Goal: Task Accomplishment & Management: Manage account settings

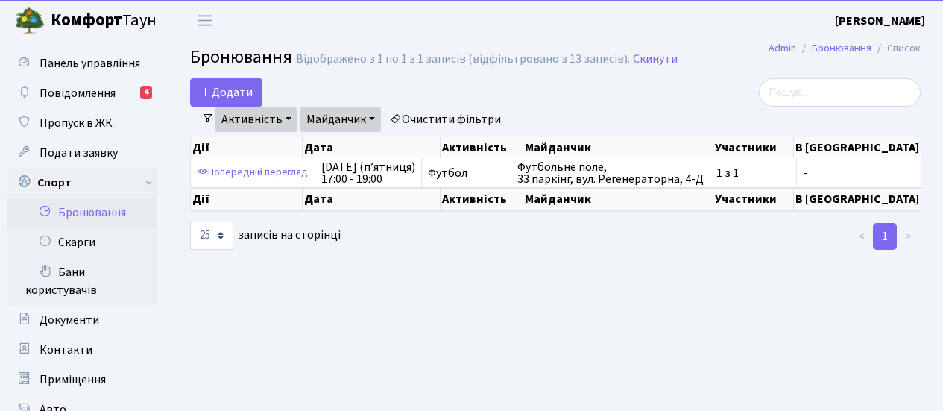
select select "25"
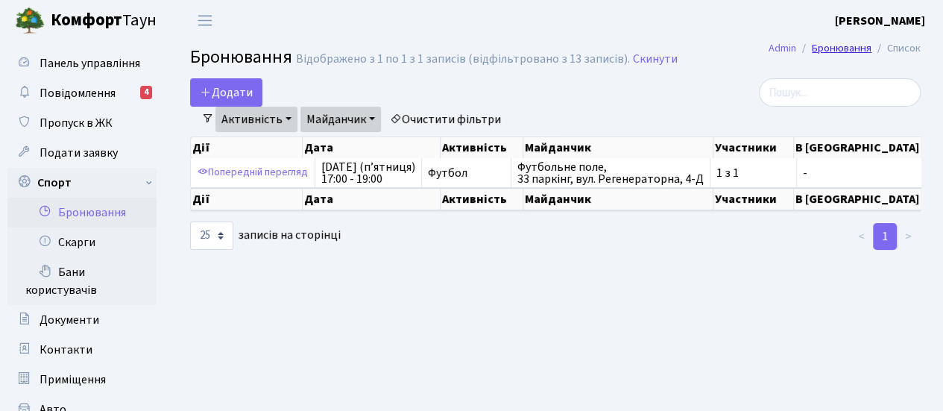
click at [848, 46] on link "Бронювання" at bounding box center [841, 48] width 60 height 16
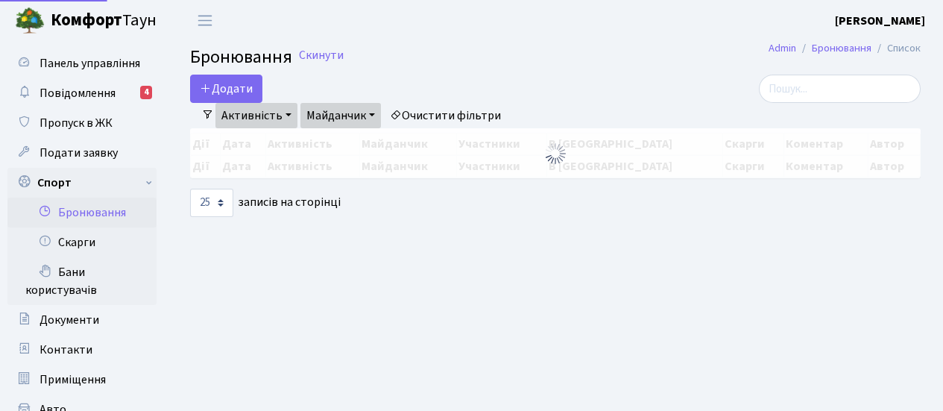
select select "25"
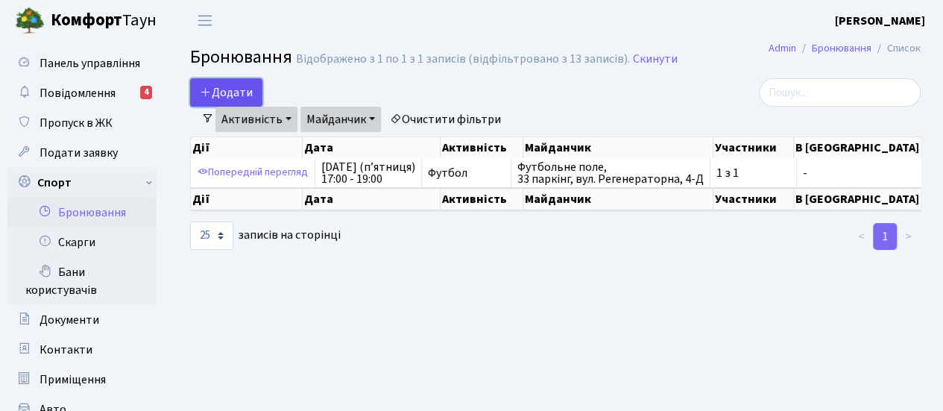
click at [220, 86] on button "Додати" at bounding box center [226, 92] width 72 height 28
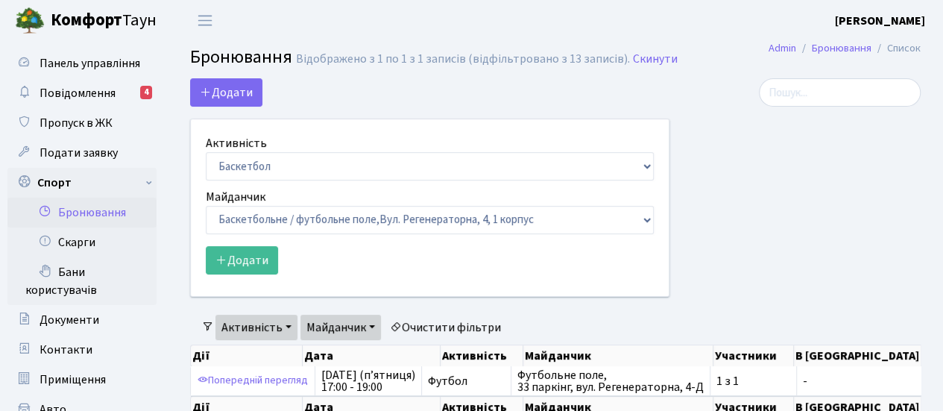
click at [729, 193] on div at bounding box center [805, 196] width 251 height 236
click at [101, 210] on link "Бронювання" at bounding box center [81, 212] width 149 height 30
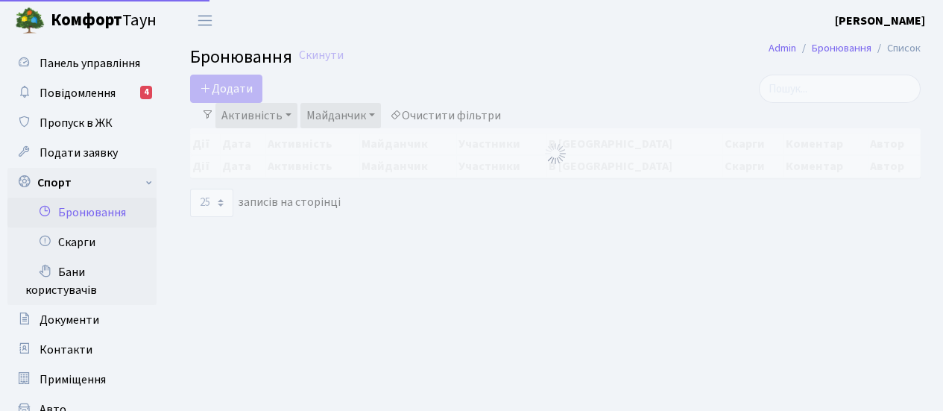
select select "25"
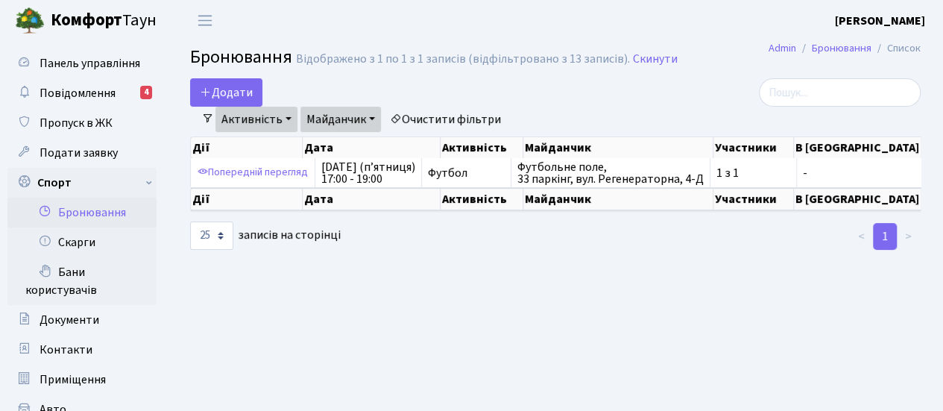
click at [288, 118] on link "Активність" at bounding box center [256, 119] width 82 height 25
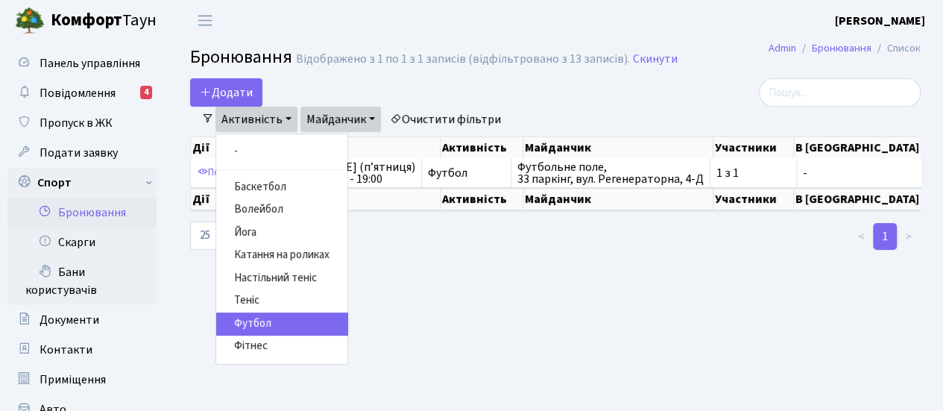
click at [375, 114] on link "Майданчик" at bounding box center [340, 119] width 80 height 25
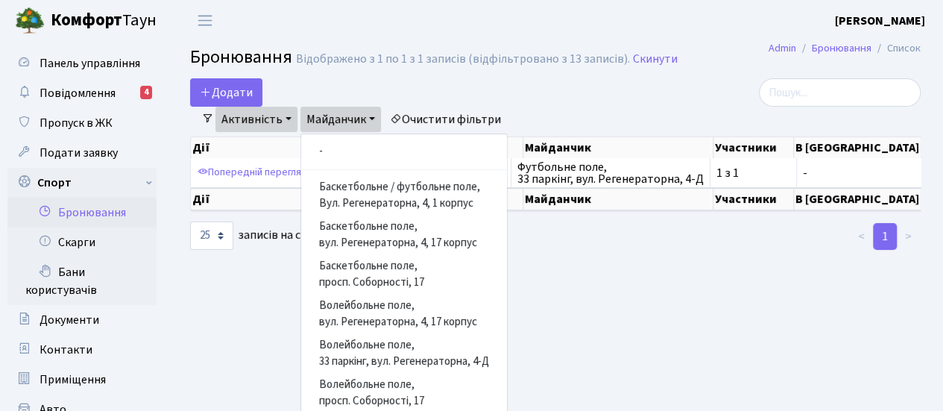
scroll to position [298, 0]
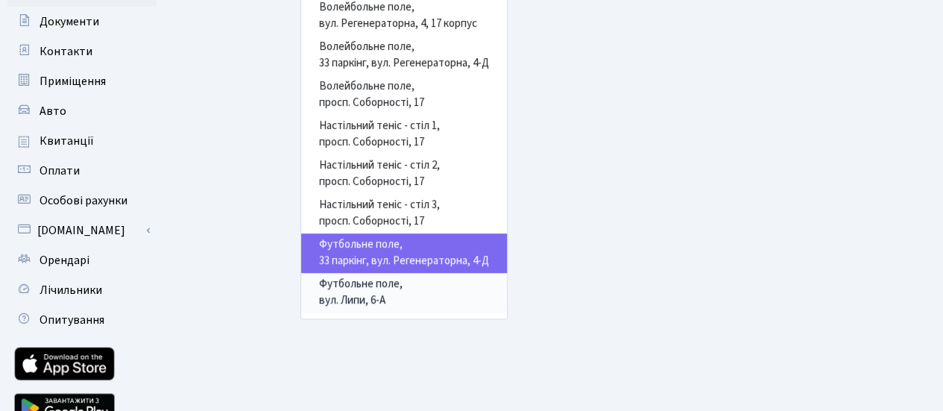
click at [388, 300] on link "Футбольне поле, вул. Липи, 6-А" at bounding box center [404, 292] width 206 height 39
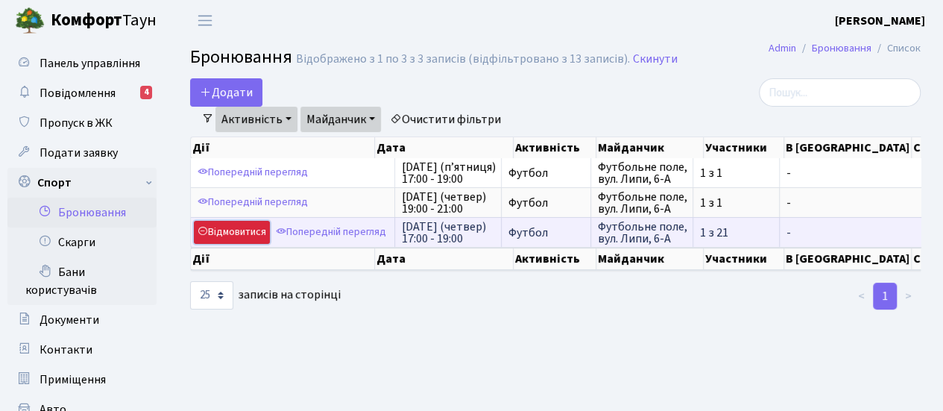
click at [240, 229] on link "Відмовитися" at bounding box center [232, 232] width 76 height 23
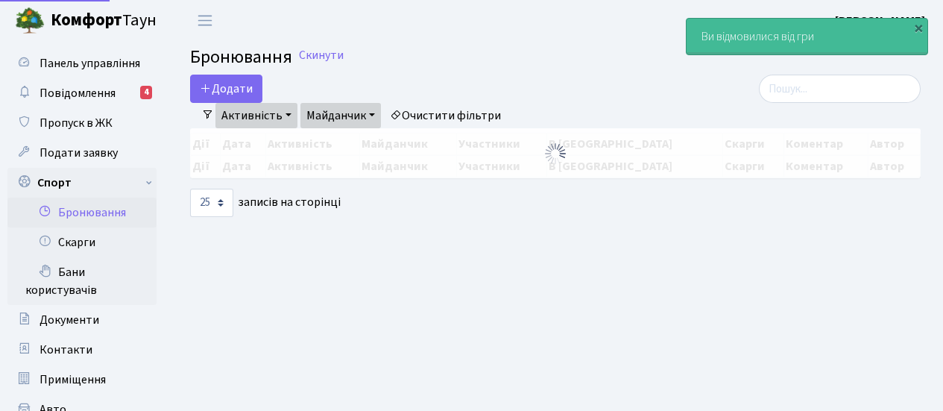
select select "25"
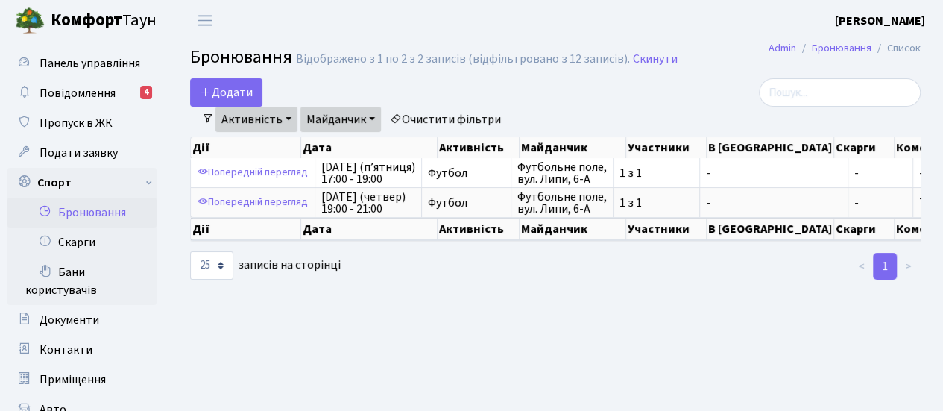
click at [262, 314] on main "Admin Бронювання Список Бронювання Відображено з 1 по 2 з 2 записів (відфільтро…" at bounding box center [555, 391] width 775 height 700
